Goal: Information Seeking & Learning: Learn about a topic

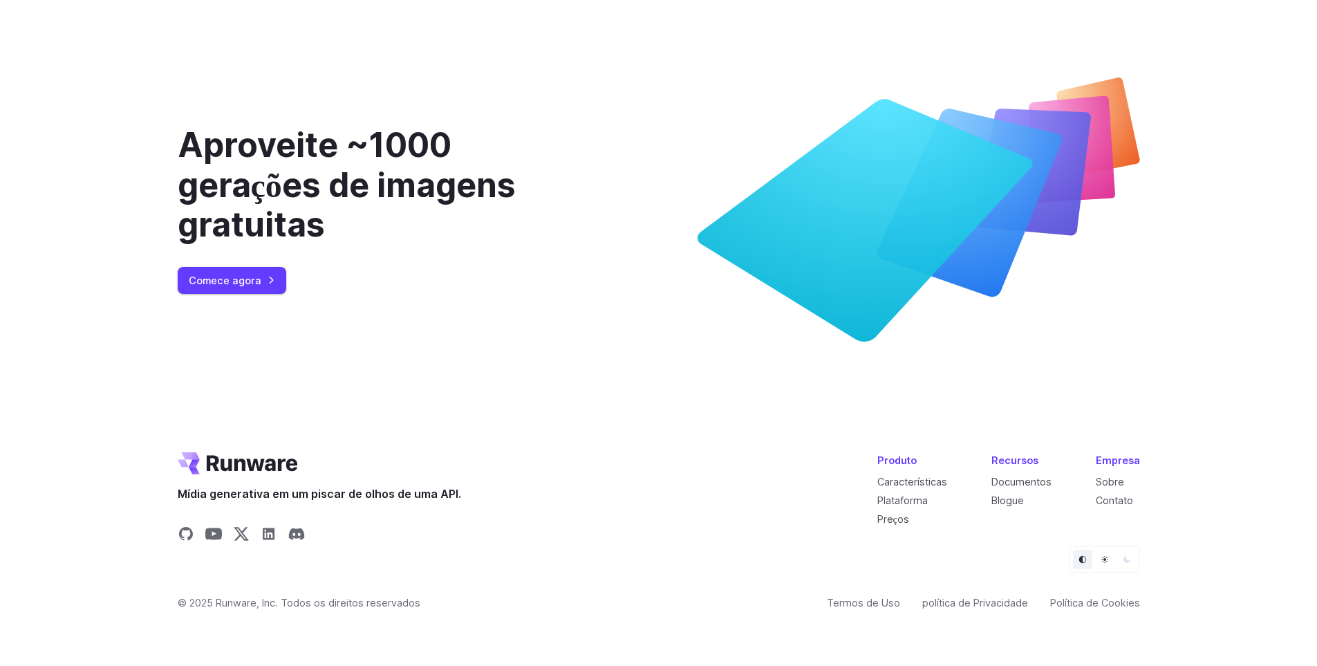
scroll to position [5490, 0]
click at [1099, 567] on button "Luz" at bounding box center [1104, 558] width 19 height 19
click at [1122, 556] on button "Escuro" at bounding box center [1126, 558] width 19 height 19
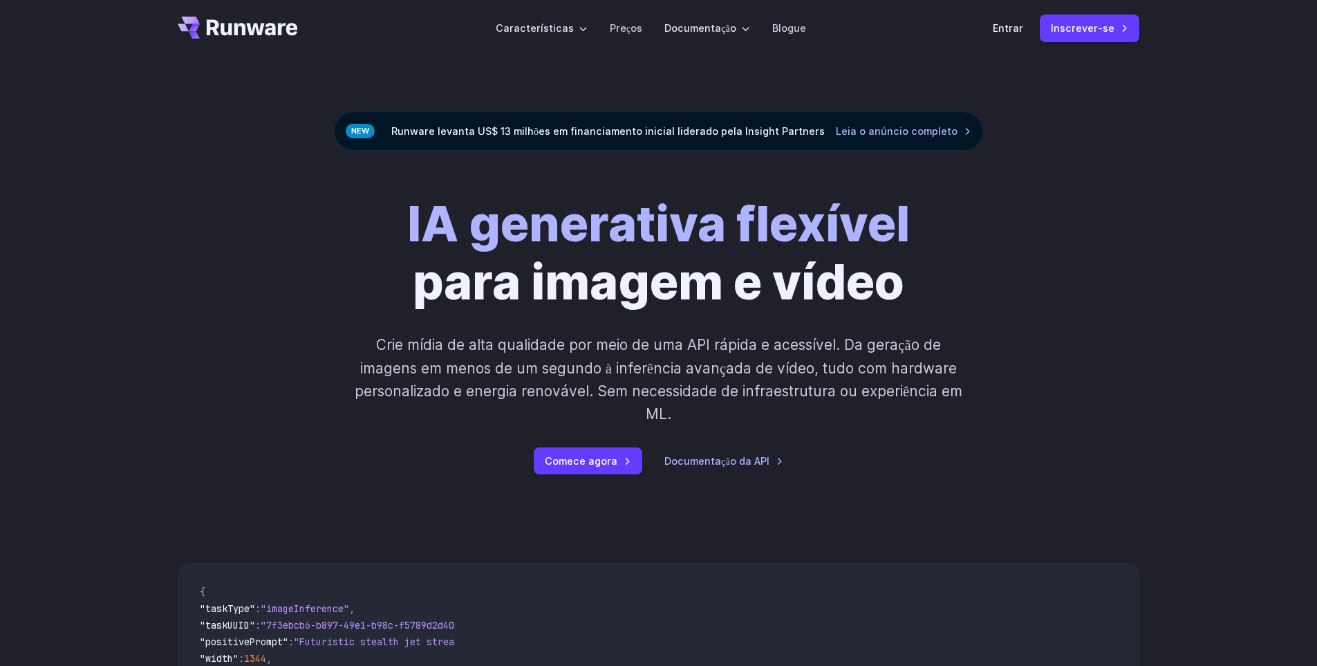
scroll to position [0, 0]
